Goal: Task Accomplishment & Management: Manage account settings

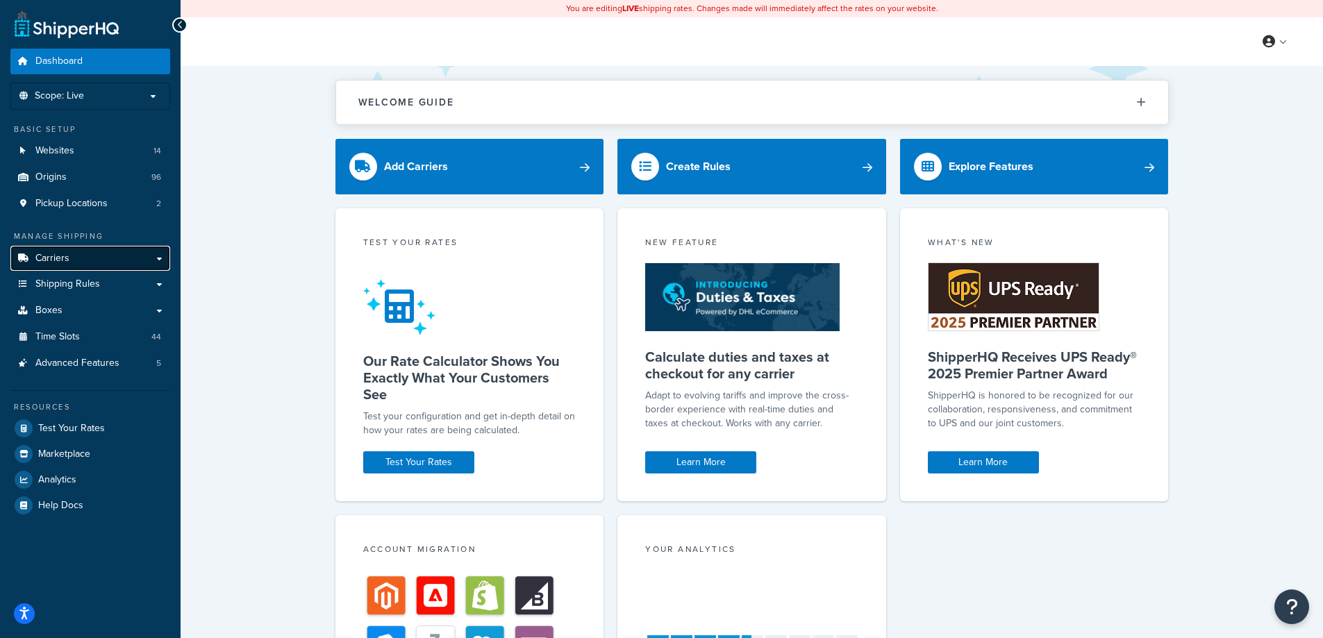
click at [108, 269] on link "Carriers" at bounding box center [90, 259] width 160 height 26
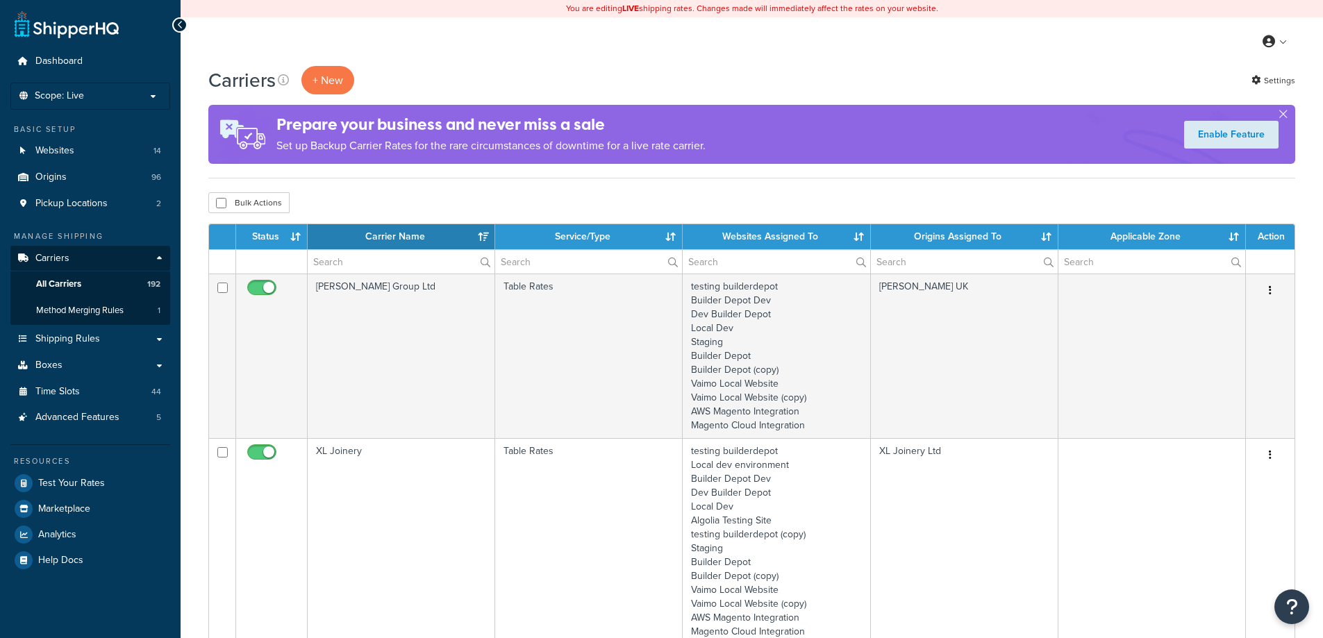
select select "15"
click at [362, 254] on input "text" at bounding box center [401, 262] width 187 height 24
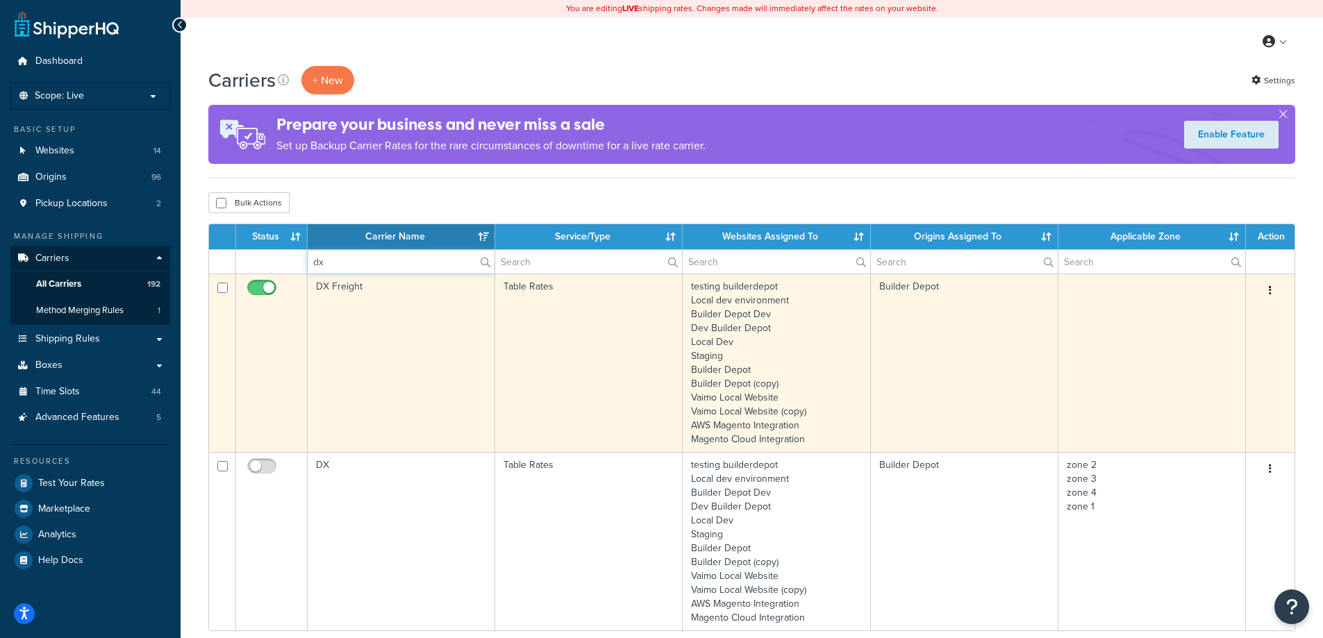
type input "dx"
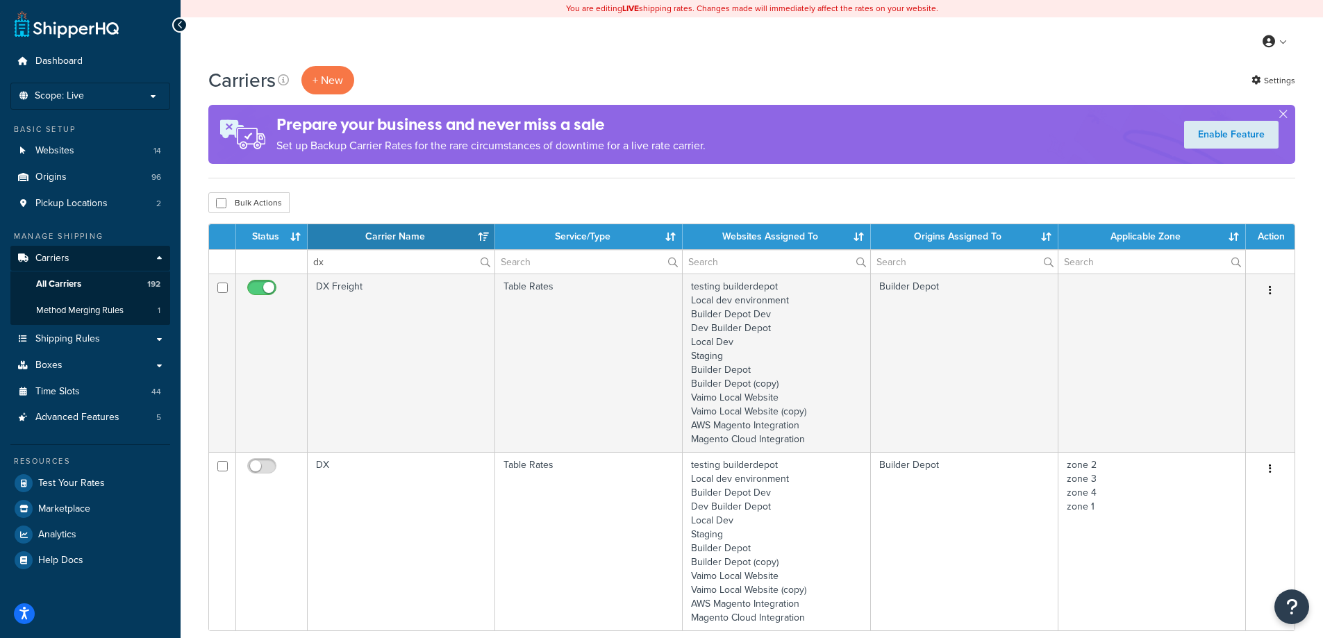
click at [389, 328] on td "DX Freight" at bounding box center [401, 363] width 187 height 178
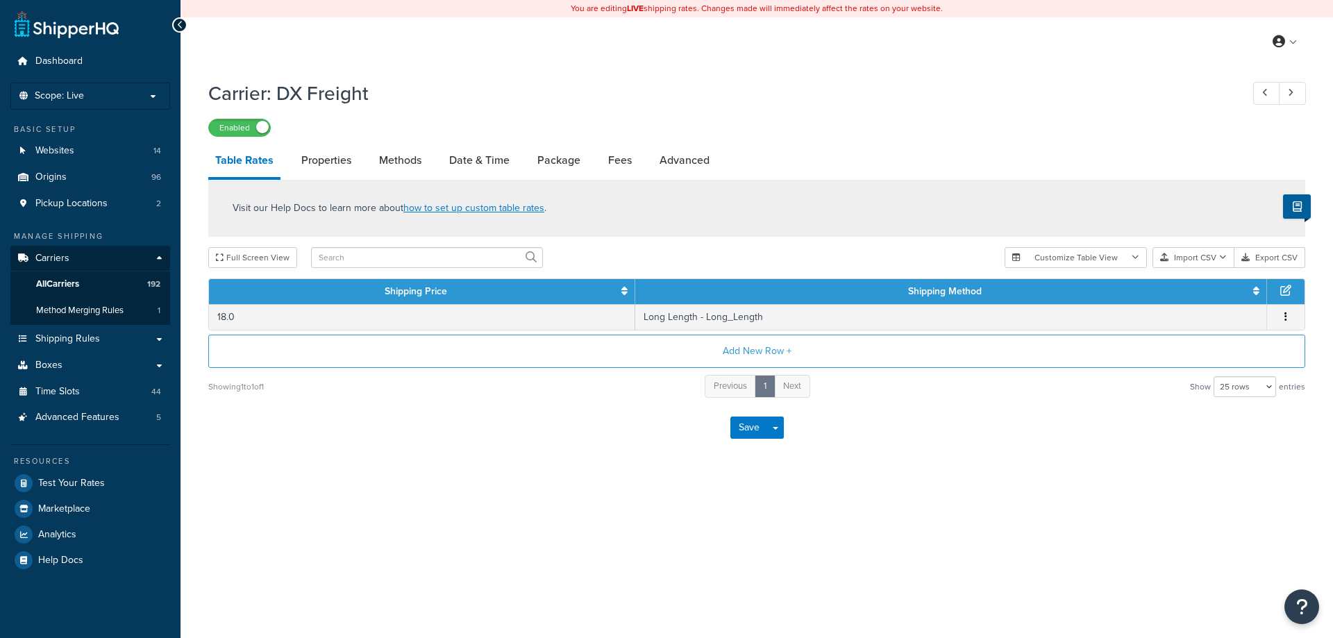
select select "25"
click at [485, 164] on link "Date & Time" at bounding box center [479, 160] width 74 height 33
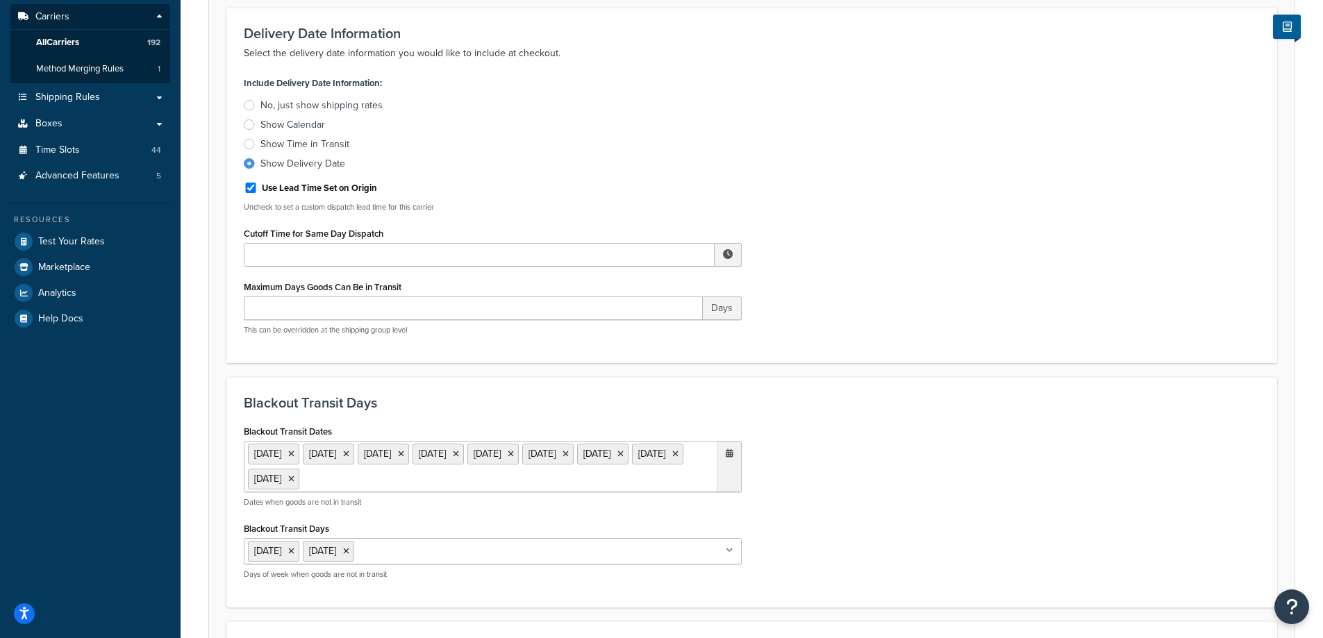
scroll to position [241, 0]
click at [737, 256] on span at bounding box center [727, 256] width 27 height 24
click at [627, 286] on span "▲" at bounding box center [626, 286] width 28 height 28
click at [627, 287] on span "▲" at bounding box center [626, 286] width 28 height 28
click at [687, 345] on td "▲ 2 ▼ : ▲ 00 ▼ ▲ AM ▼" at bounding box center [654, 309] width 167 height 77
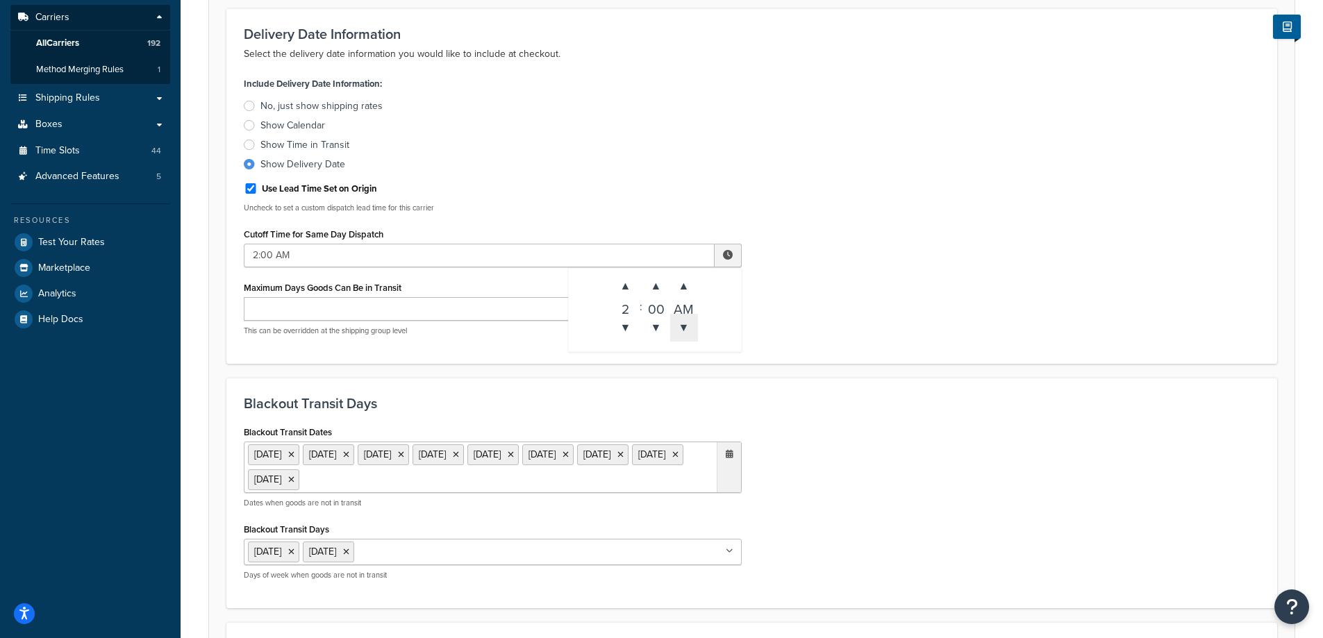
click at [686, 330] on span "▼" at bounding box center [684, 328] width 28 height 28
type input "2:00 PM"
click at [757, 308] on div "Include Delivery Date Information: No, just show shipping rates Show Calendar S…" at bounding box center [751, 210] width 1037 height 273
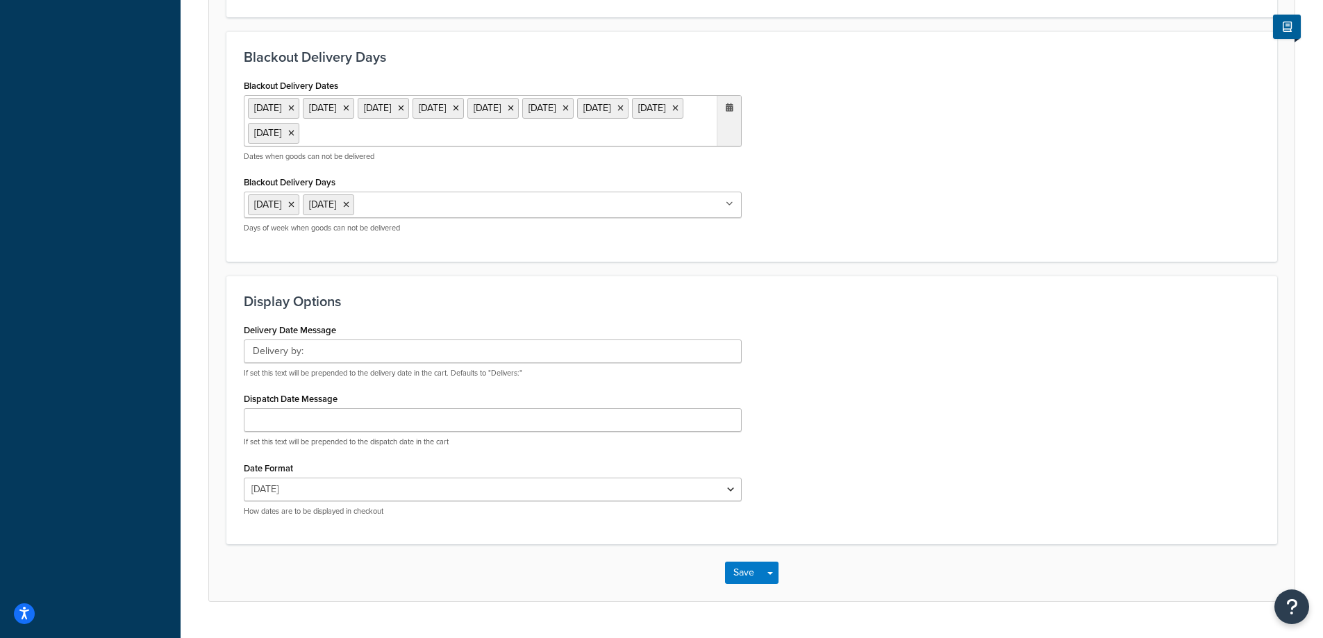
scroll to position [866, 0]
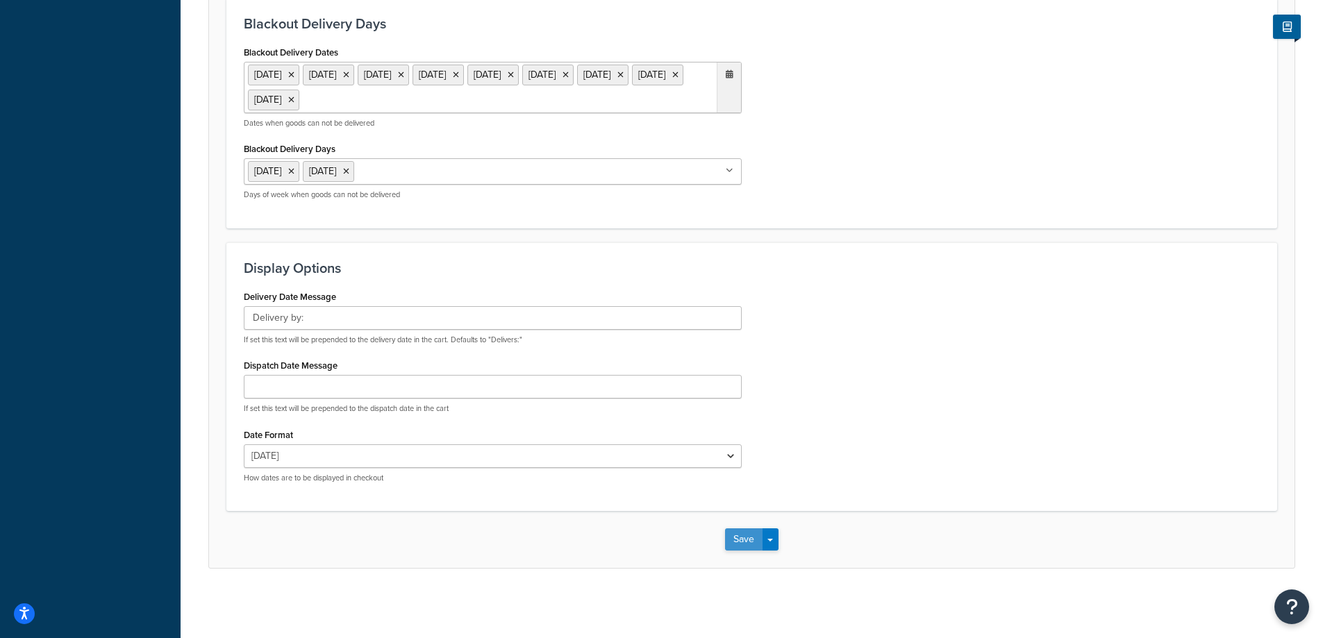
click at [742, 538] on button "Save" at bounding box center [743, 539] width 37 height 22
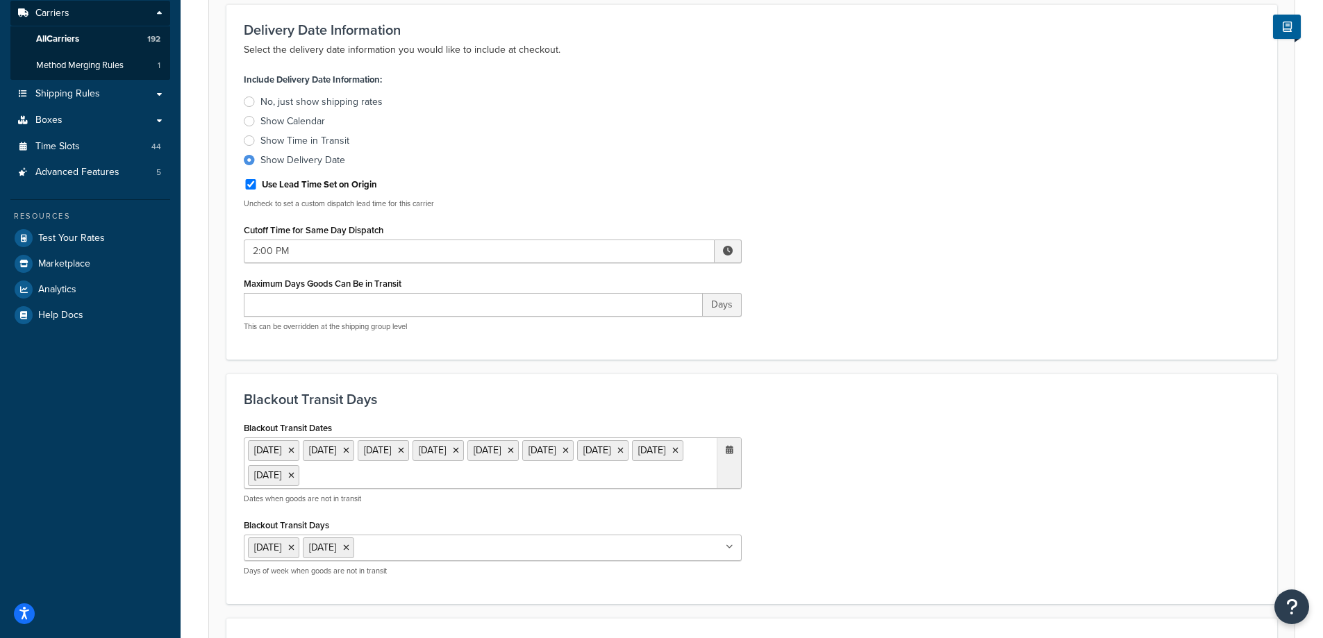
scroll to position [278, 0]
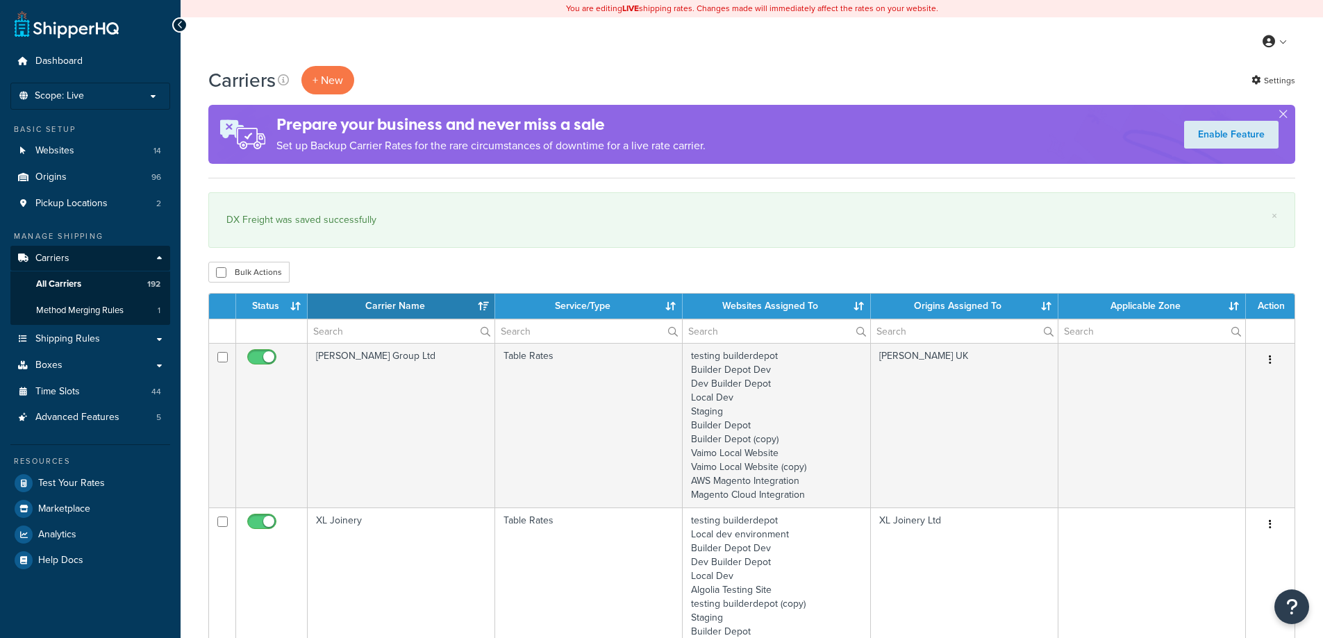
select select "15"
click at [383, 322] on input "text" at bounding box center [401, 331] width 187 height 24
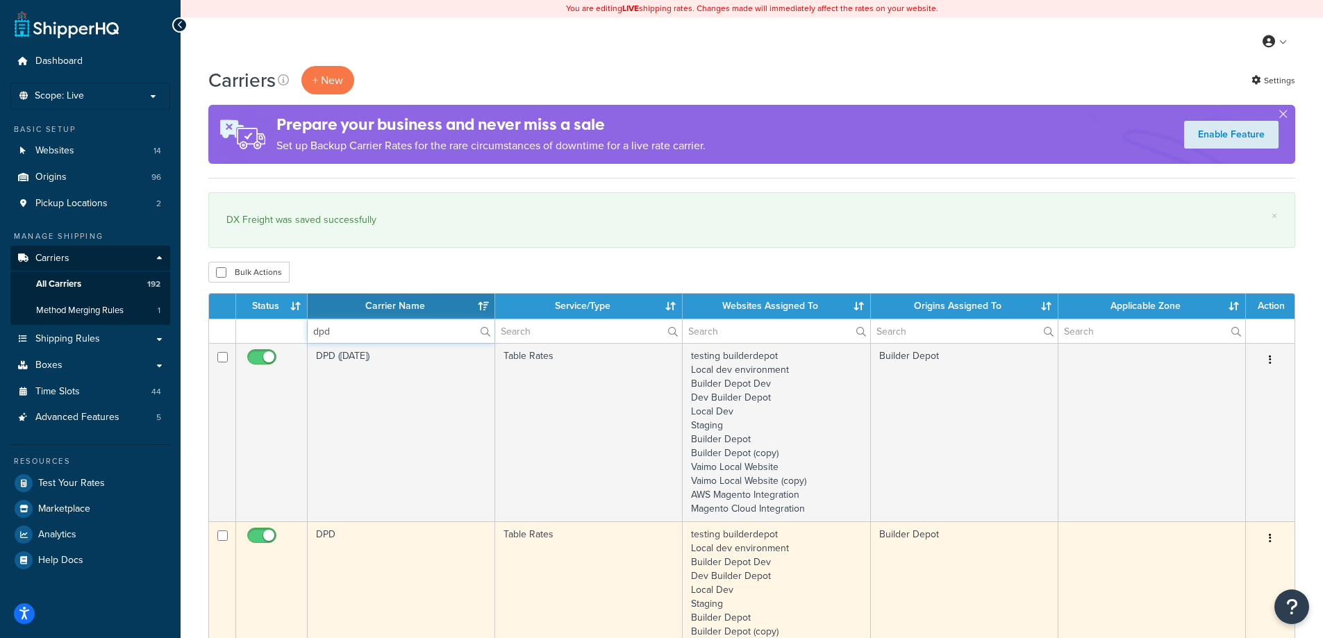
type input "dpd"
click at [368, 583] on td "DPD" at bounding box center [401, 610] width 187 height 178
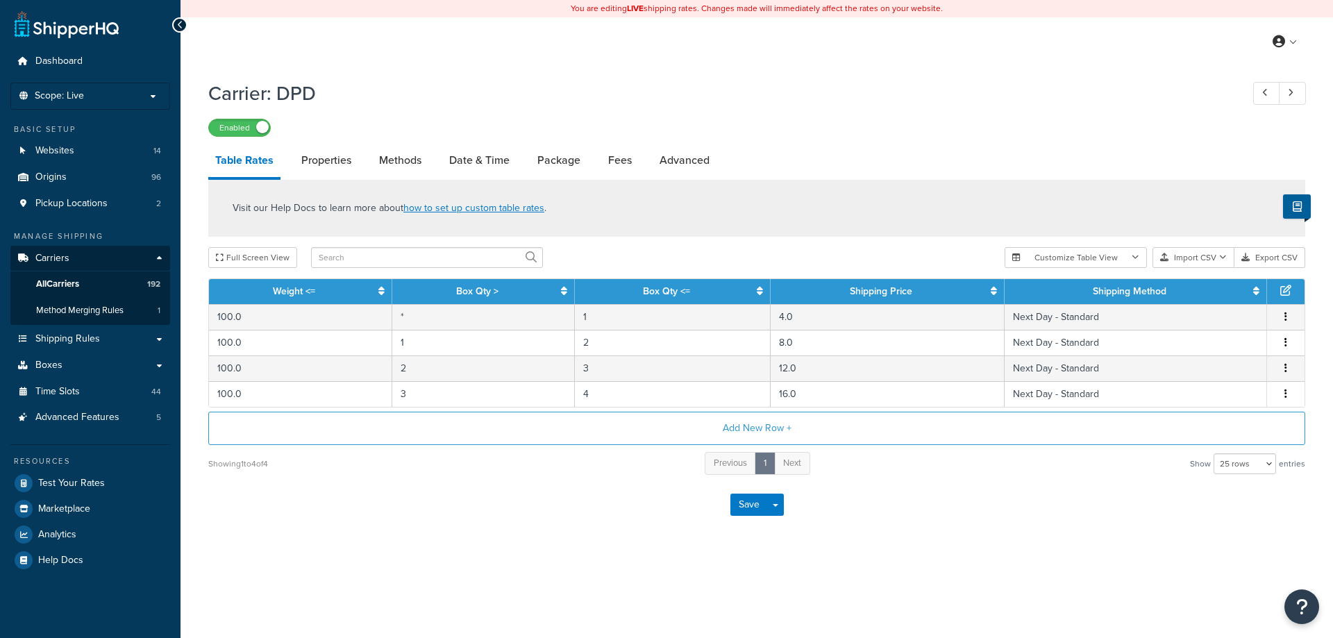
select select "25"
click at [510, 148] on link "Date & Time" at bounding box center [479, 160] width 74 height 33
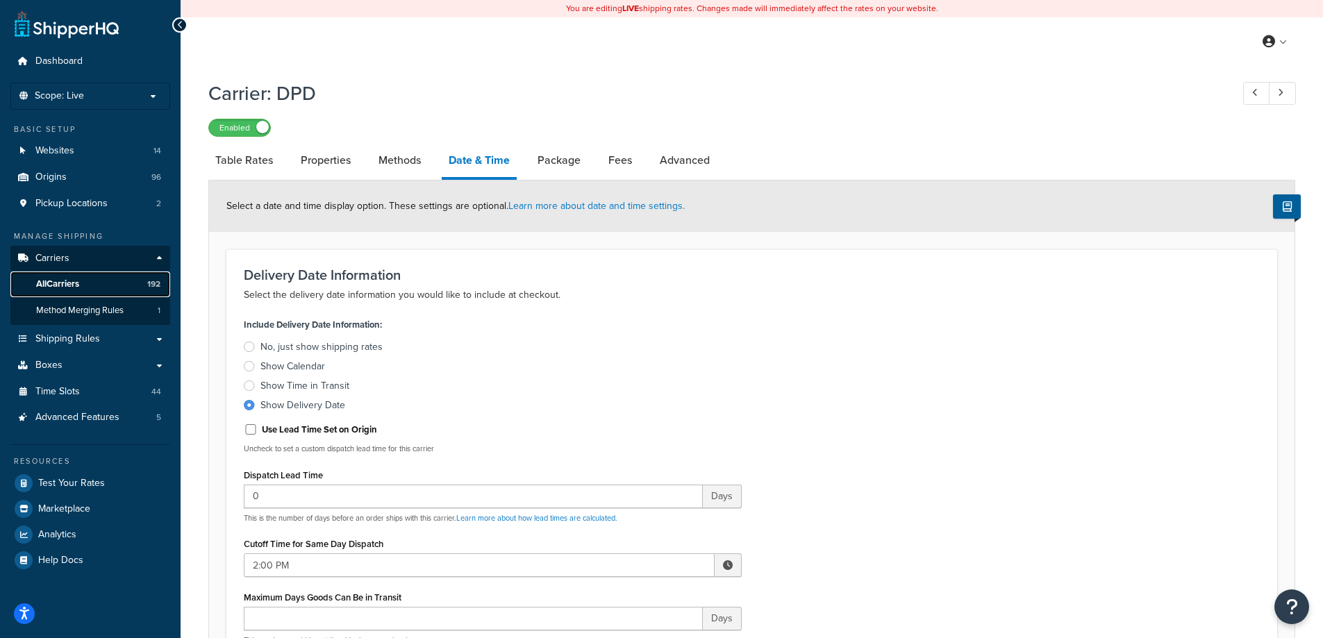
click at [85, 280] on link "All Carriers 192" at bounding box center [90, 284] width 160 height 26
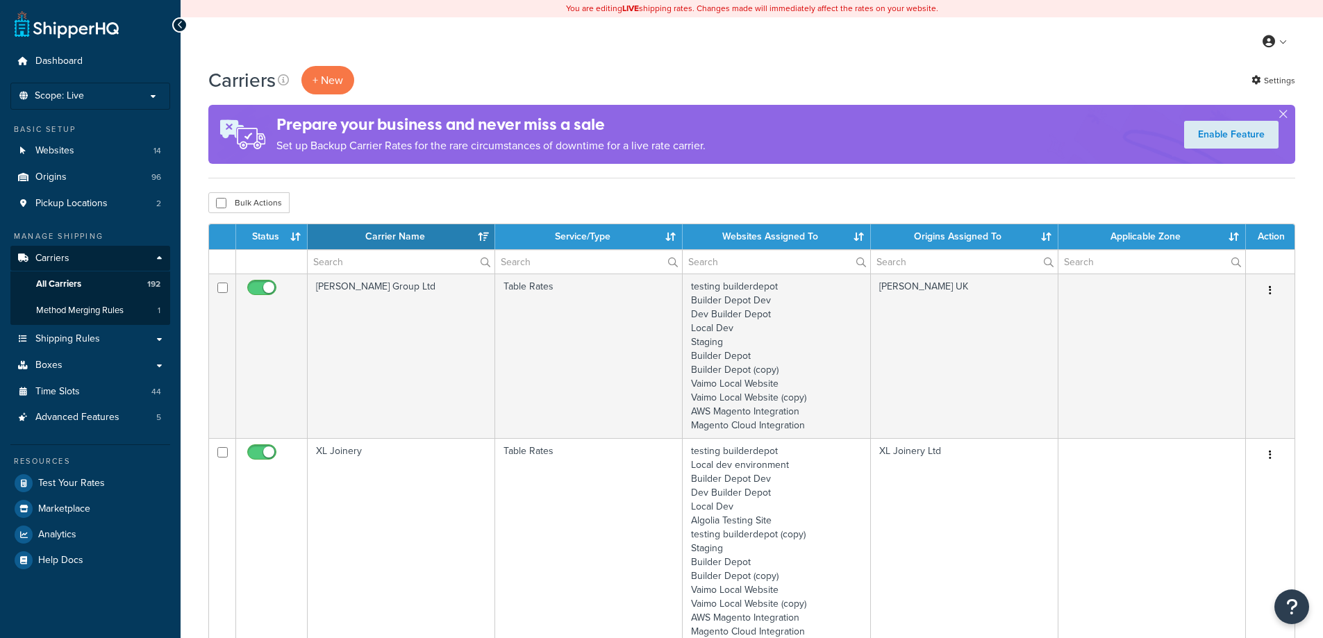
select select "15"
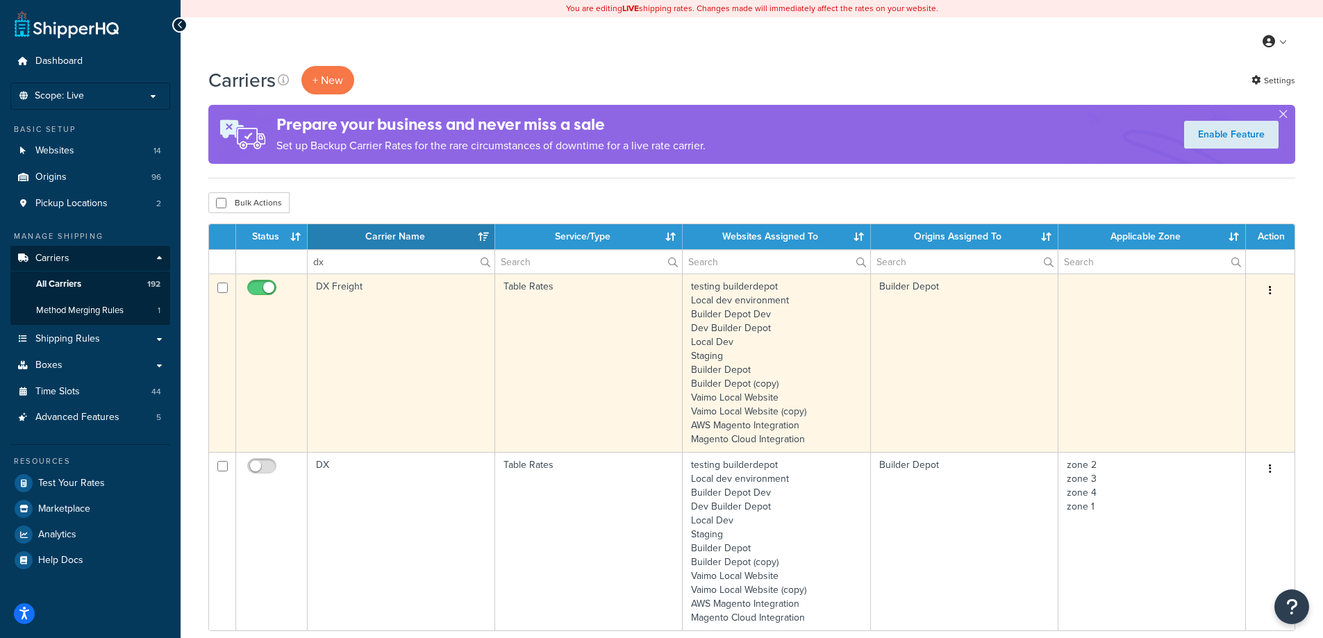
type input "dx"
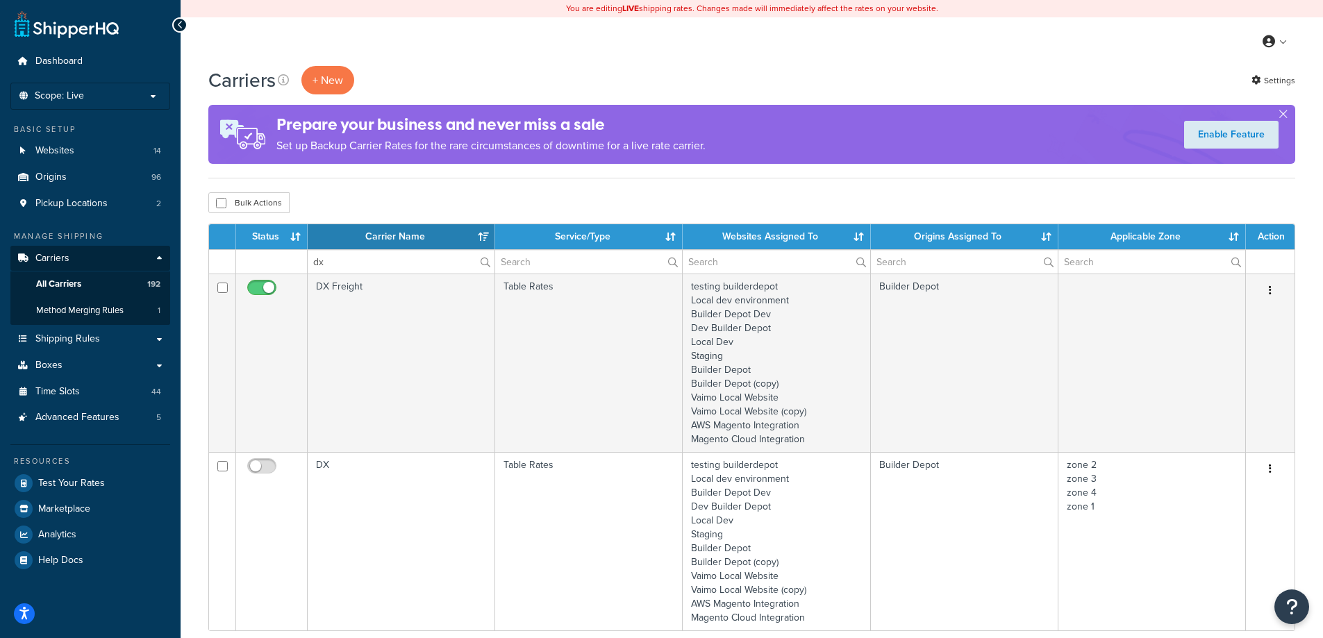
click at [390, 293] on td "DX Freight" at bounding box center [401, 363] width 187 height 178
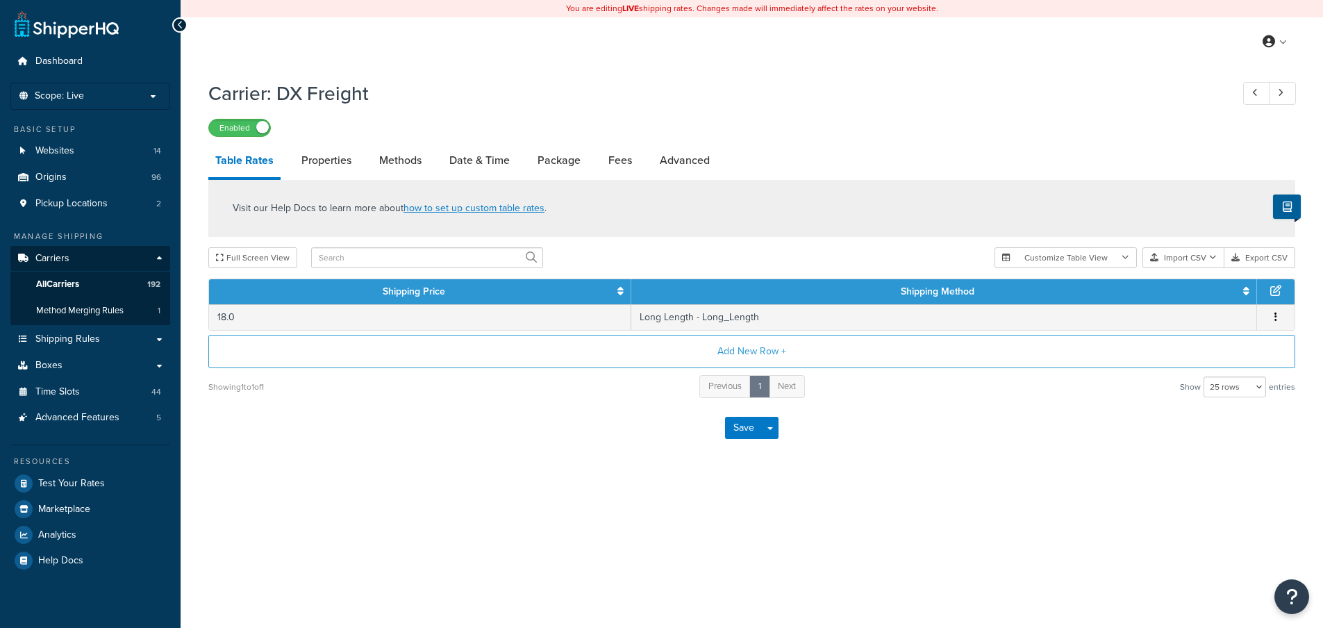
select select "25"
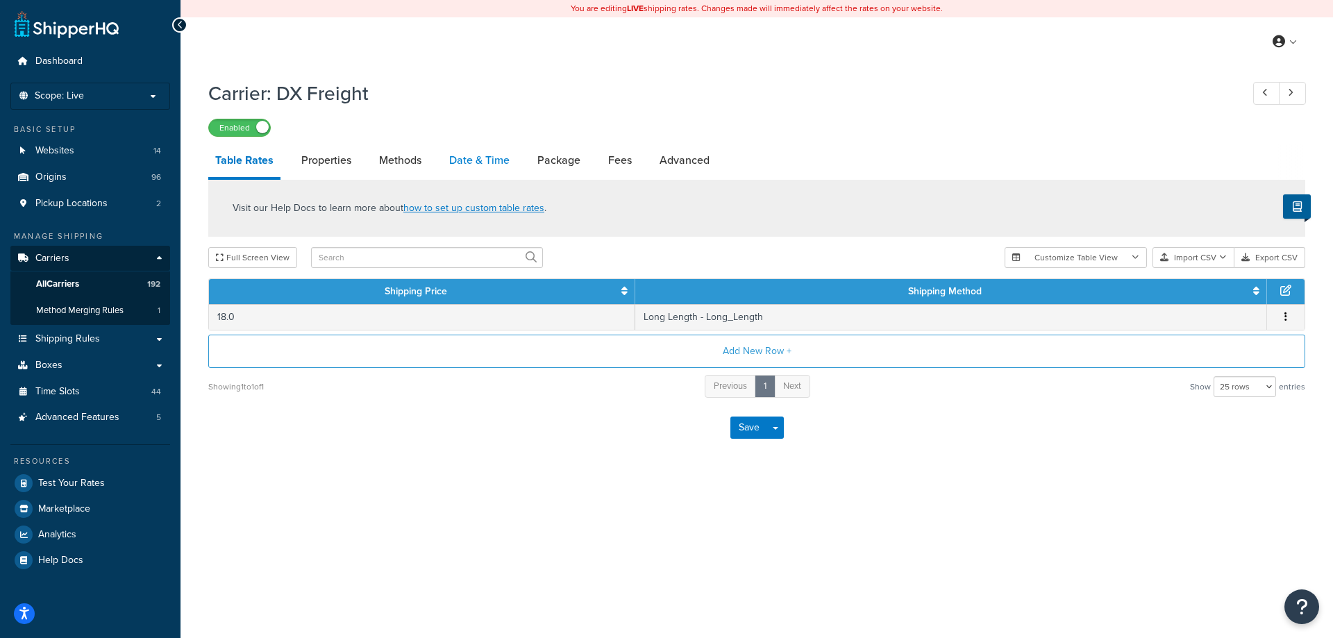
click at [472, 169] on link "Date & Time" at bounding box center [479, 160] width 74 height 33
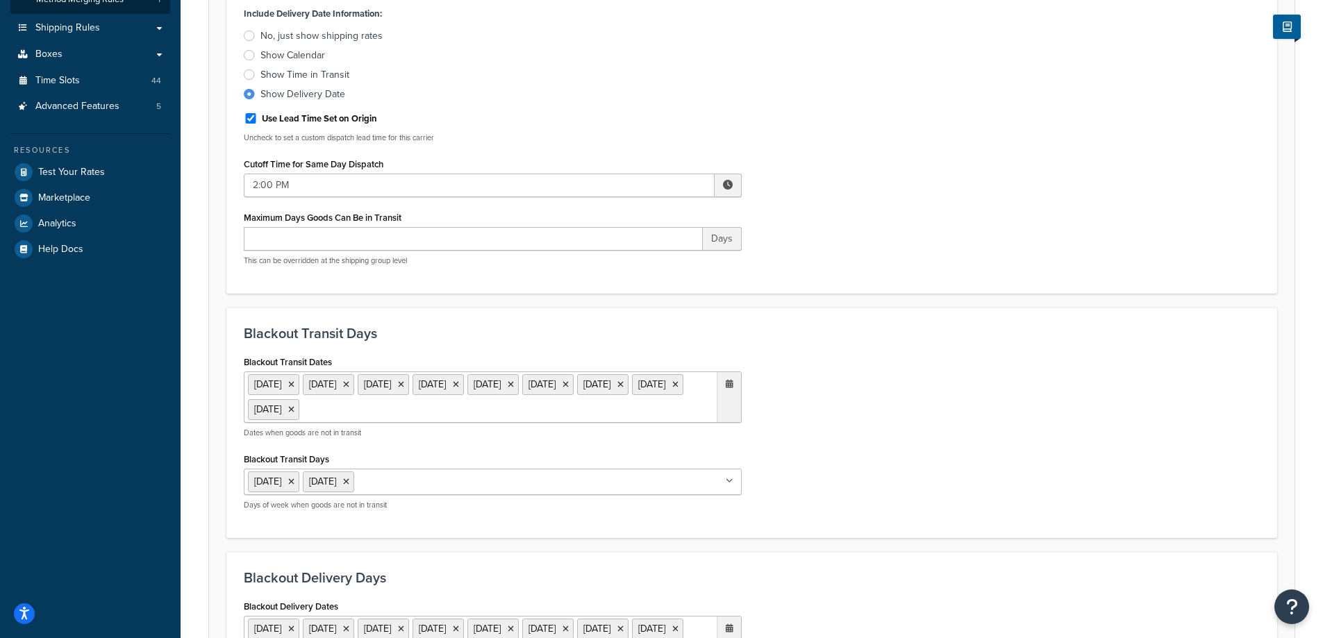
scroll to position [310, 0]
click at [252, 123] on input "Use Lead Time Set on Origin" at bounding box center [251, 119] width 14 height 10
checkbox input "false"
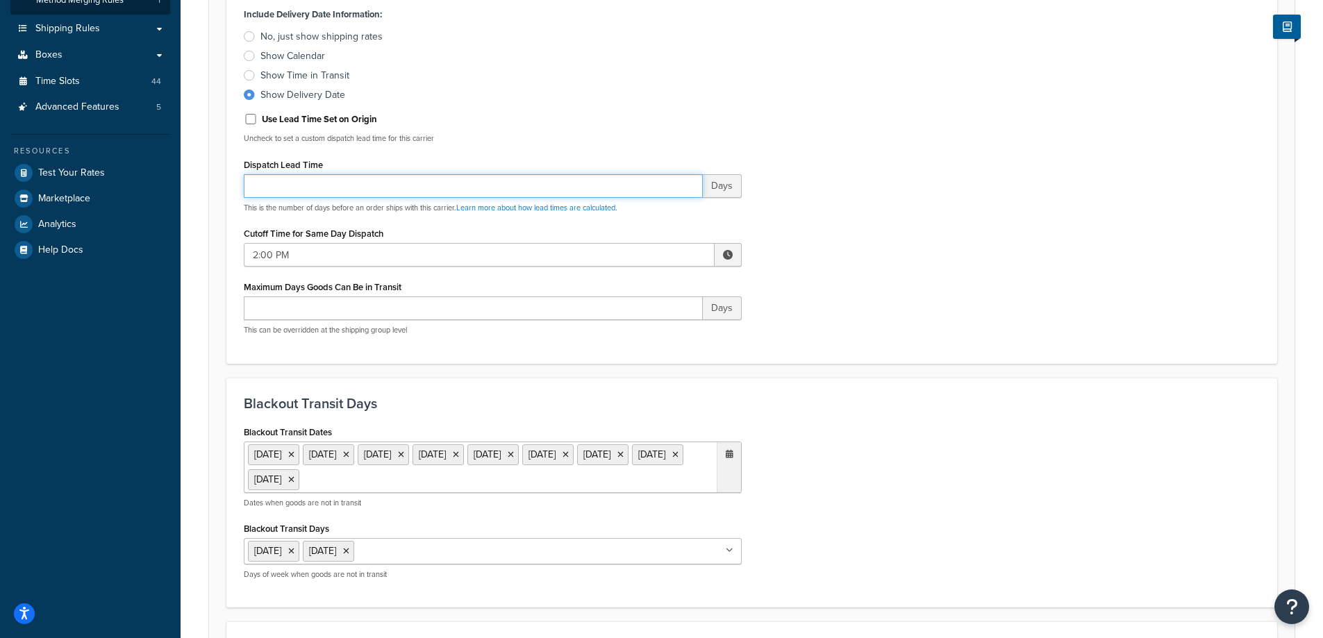
click at [344, 190] on input "Dispatch Lead Time" at bounding box center [473, 186] width 459 height 24
type input "0"
click at [857, 139] on div "Include Delivery Date Information: No, just show shipping rates Show Calendar S…" at bounding box center [751, 175] width 1037 height 342
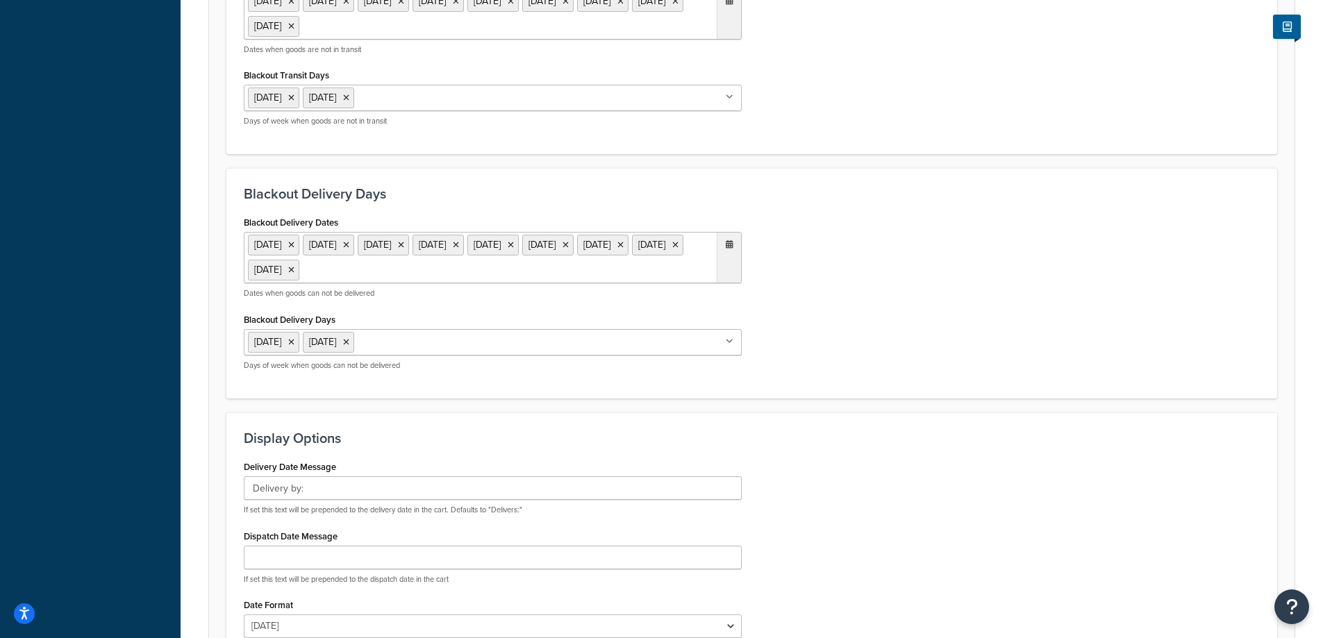
scroll to position [935, 0]
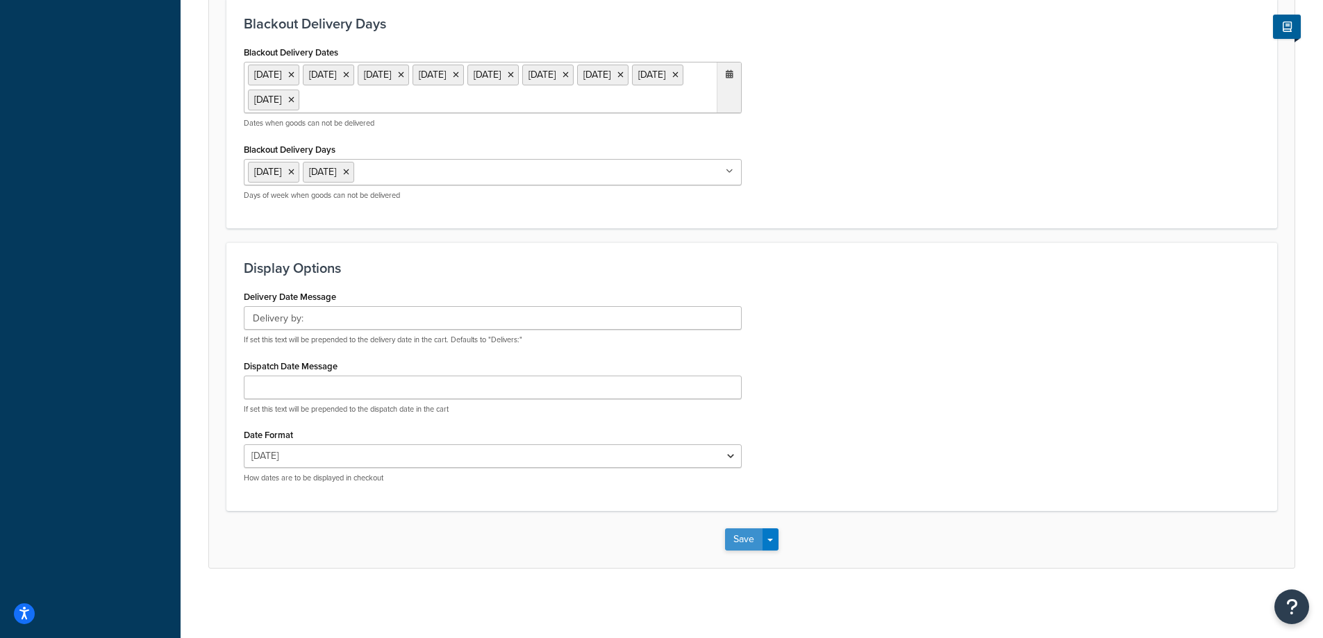
click at [733, 538] on button "Save" at bounding box center [743, 539] width 37 height 22
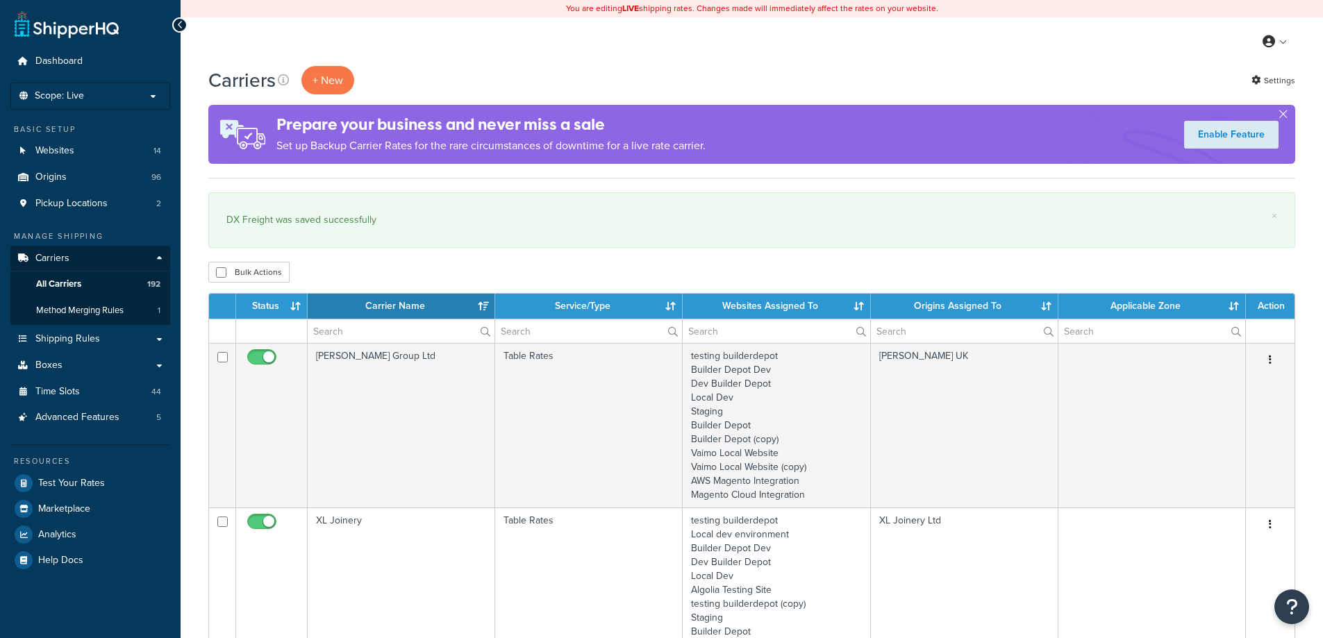
select select "15"
click at [421, 328] on input "text" at bounding box center [401, 331] width 187 height 24
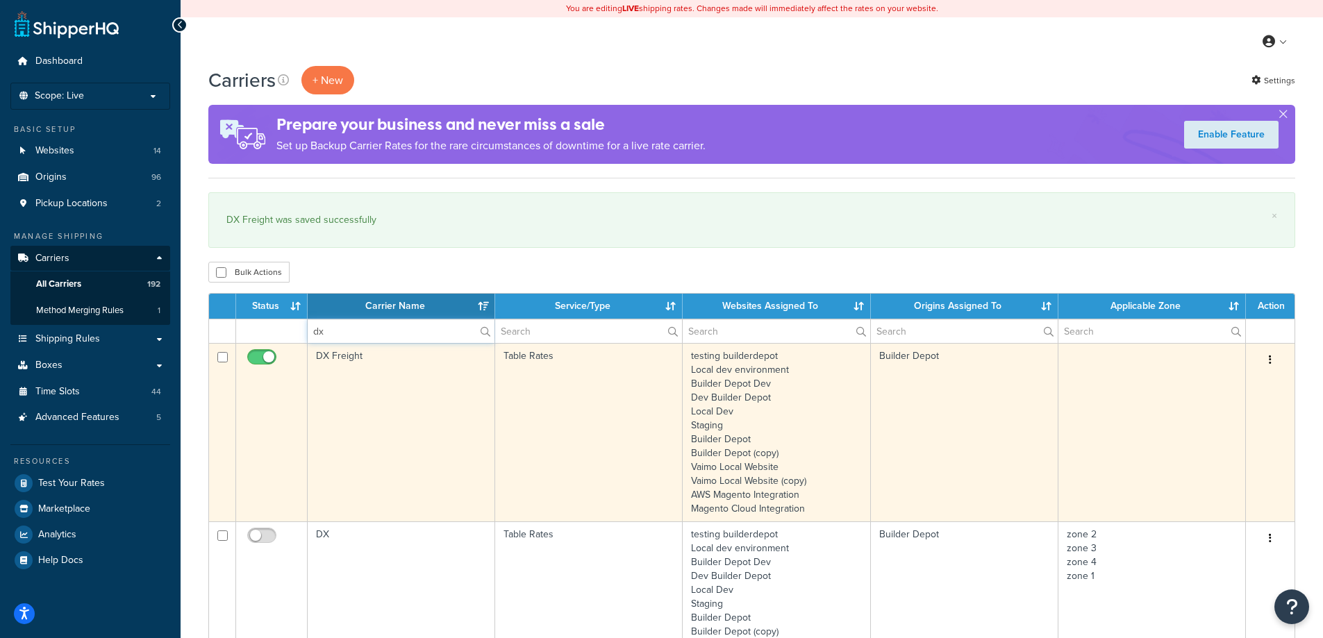
type input "dx"
click at [414, 371] on td "DX Freight" at bounding box center [401, 432] width 187 height 178
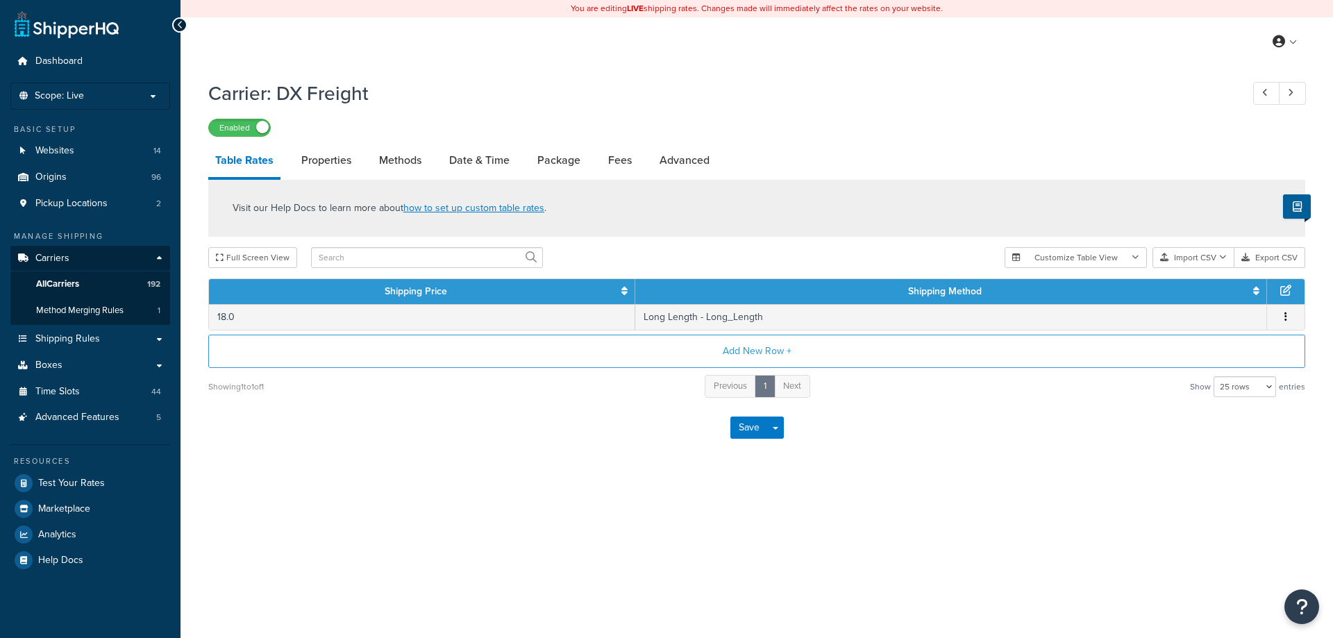
select select "25"
click at [482, 162] on link "Date & Time" at bounding box center [479, 160] width 74 height 33
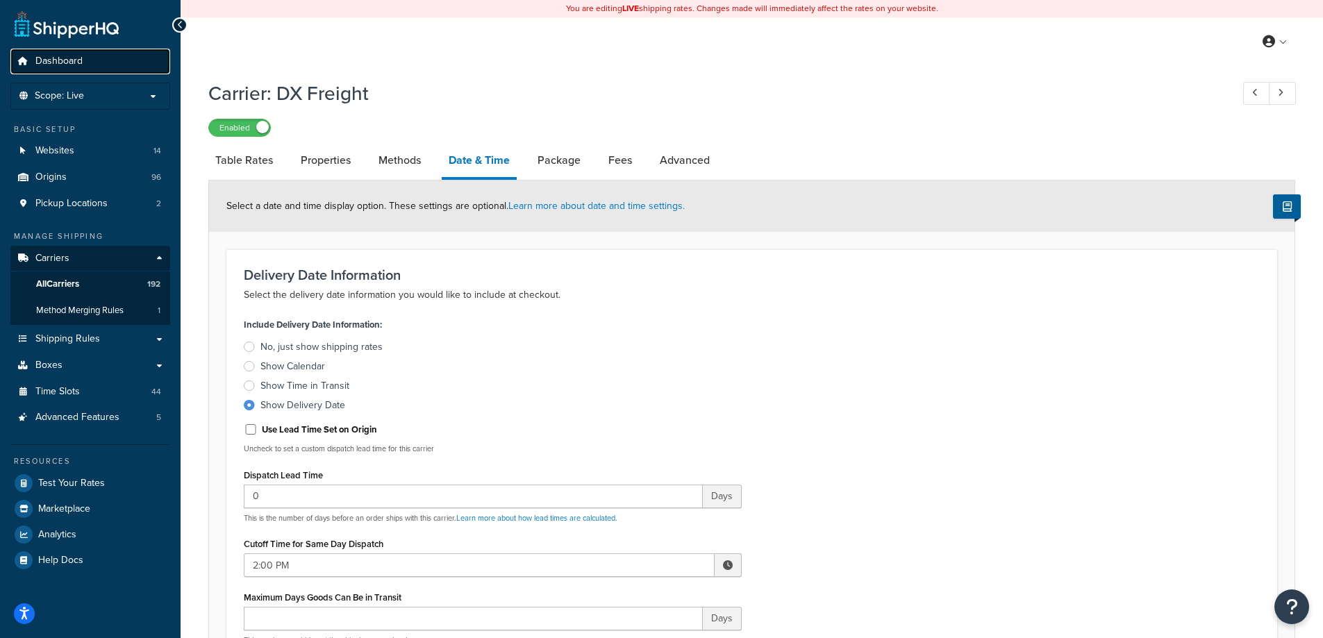
click at [87, 62] on link "Dashboard" at bounding box center [90, 62] width 160 height 26
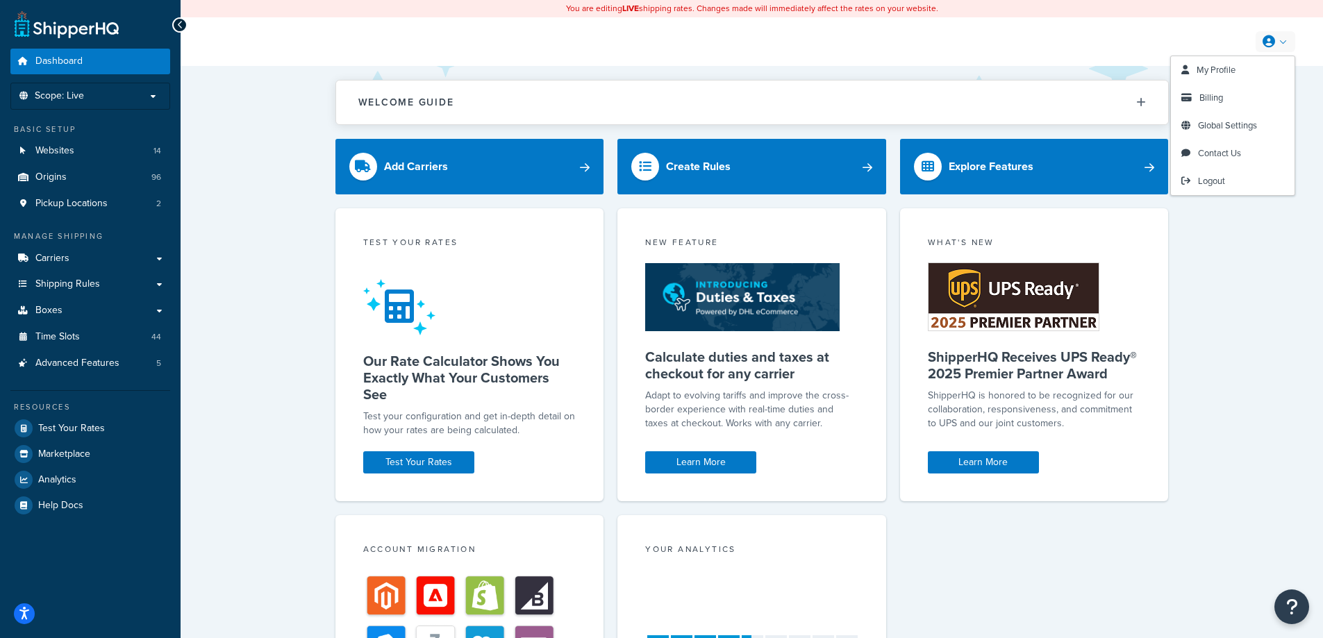
click at [1276, 39] on link at bounding box center [1275, 41] width 40 height 21
click at [1215, 178] on span "Logout" at bounding box center [1211, 180] width 27 height 13
